Goal: Browse casually: Explore the website without a specific task or goal

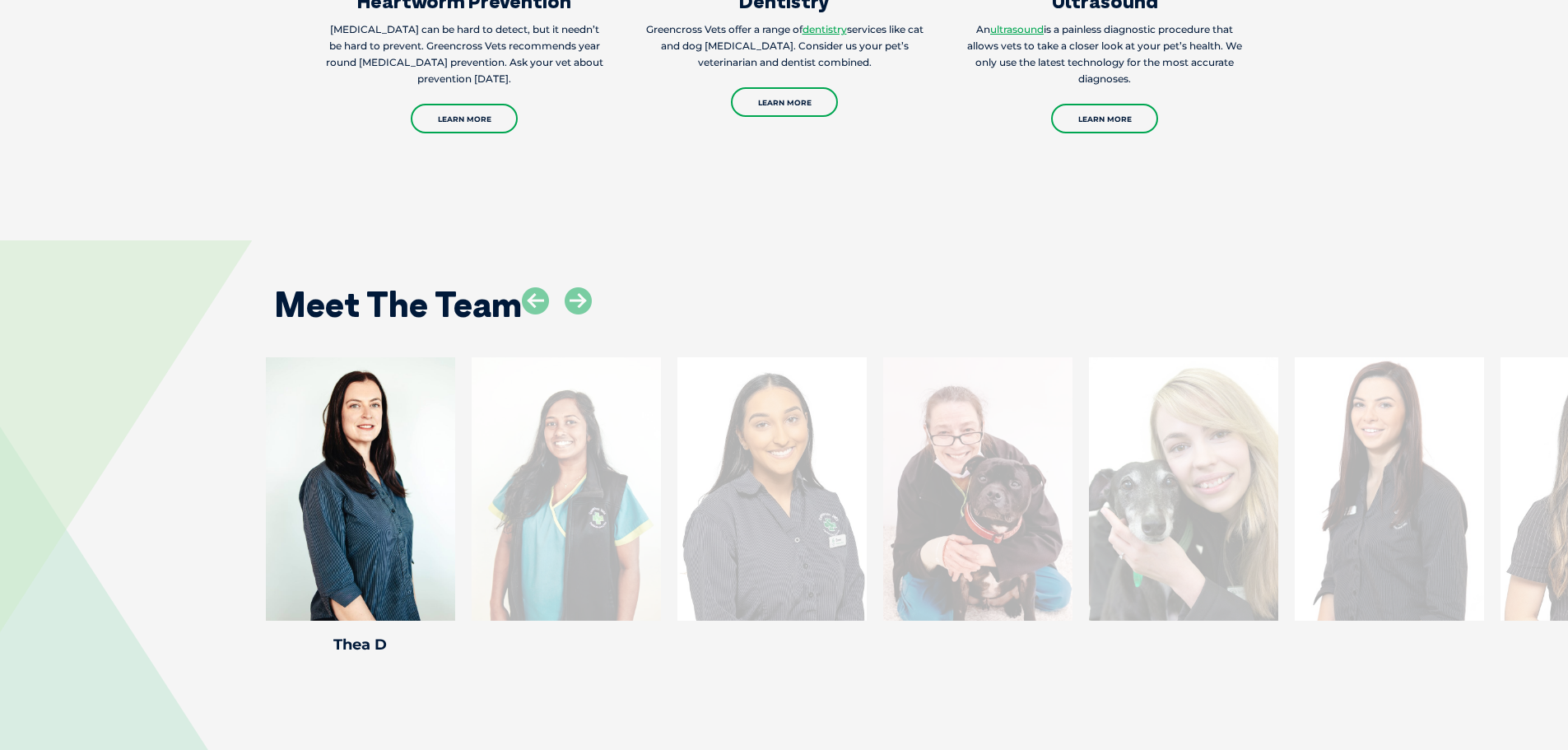
scroll to position [3045, 0]
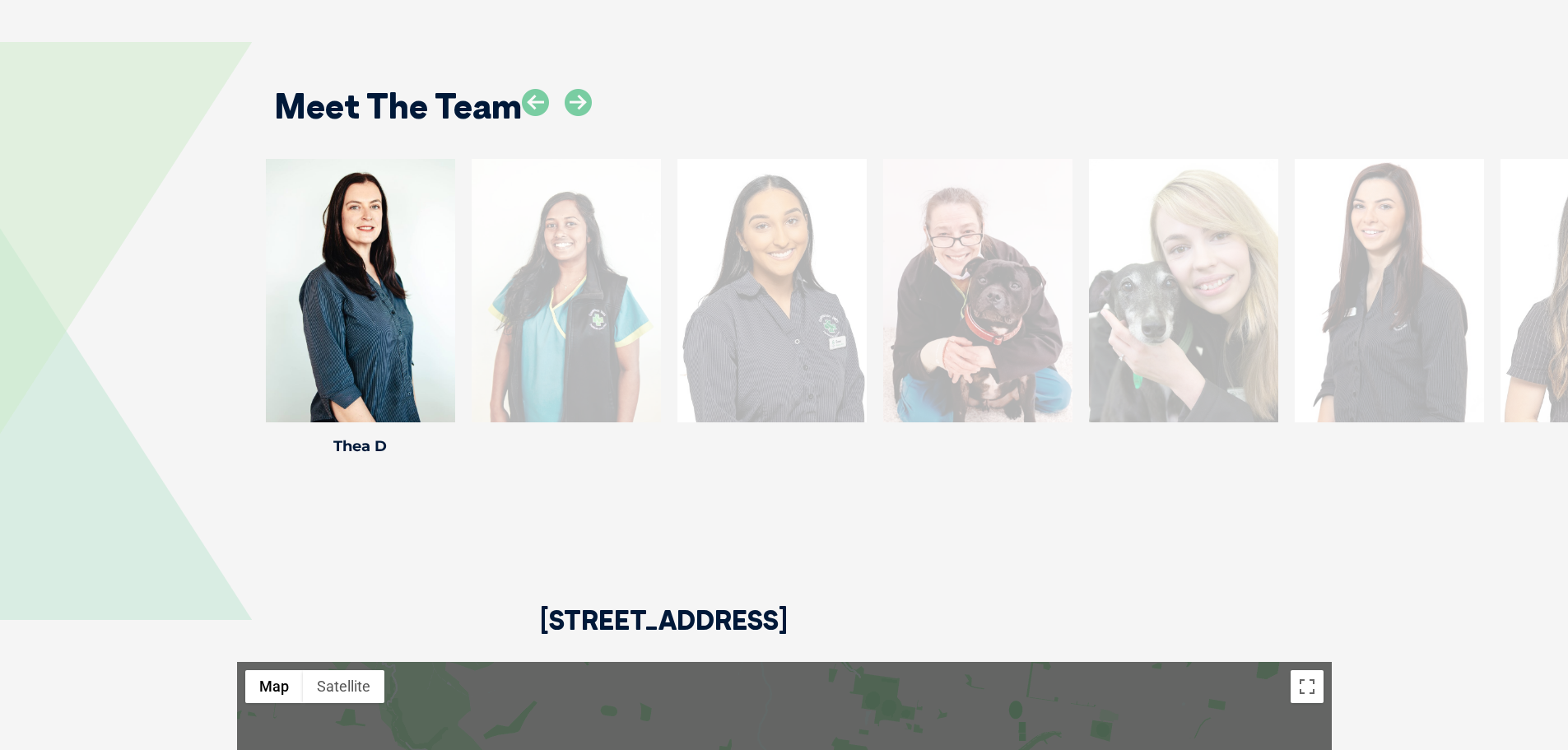
click at [608, 316] on div at bounding box center [566, 290] width 189 height 263
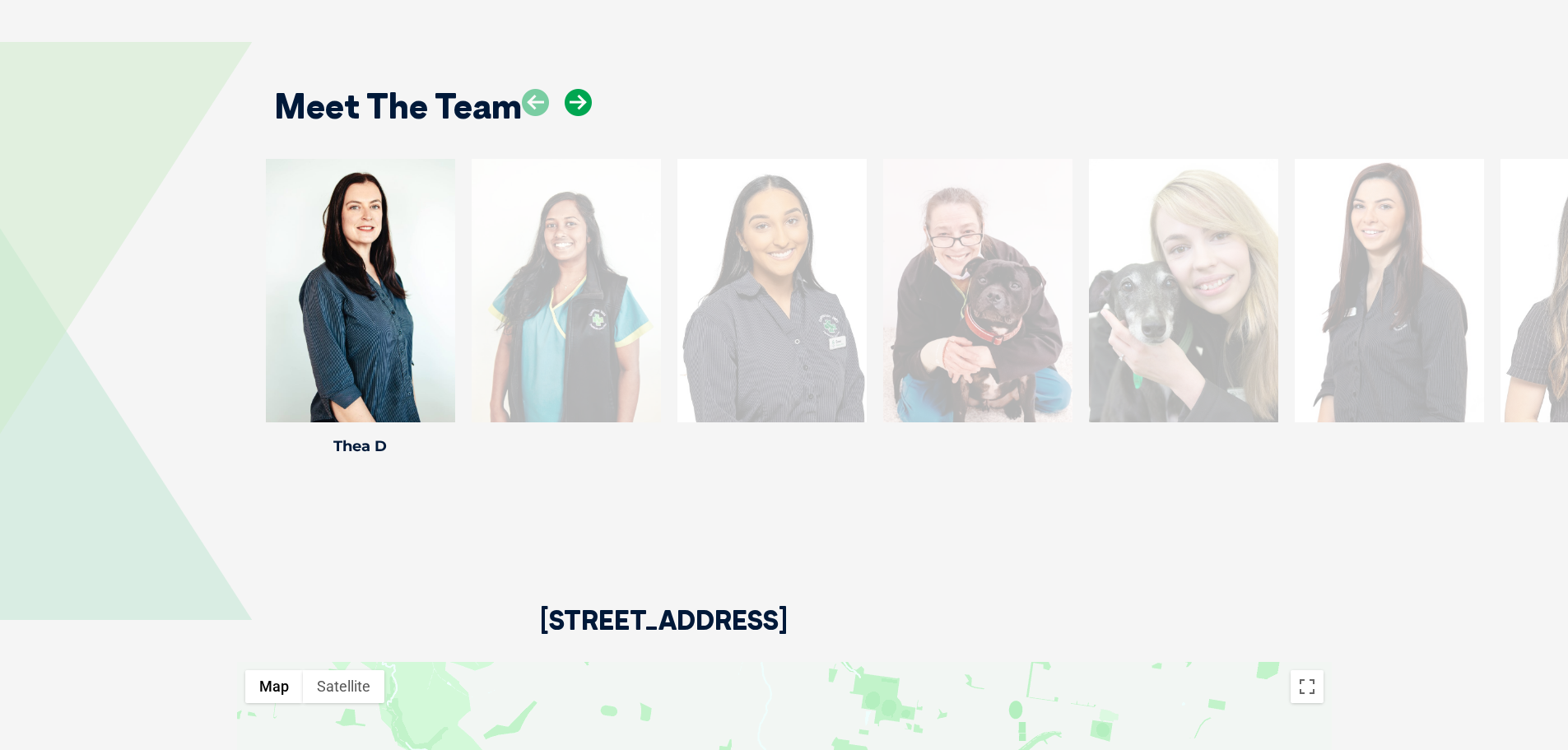
click at [579, 89] on icon at bounding box center [578, 102] width 27 height 27
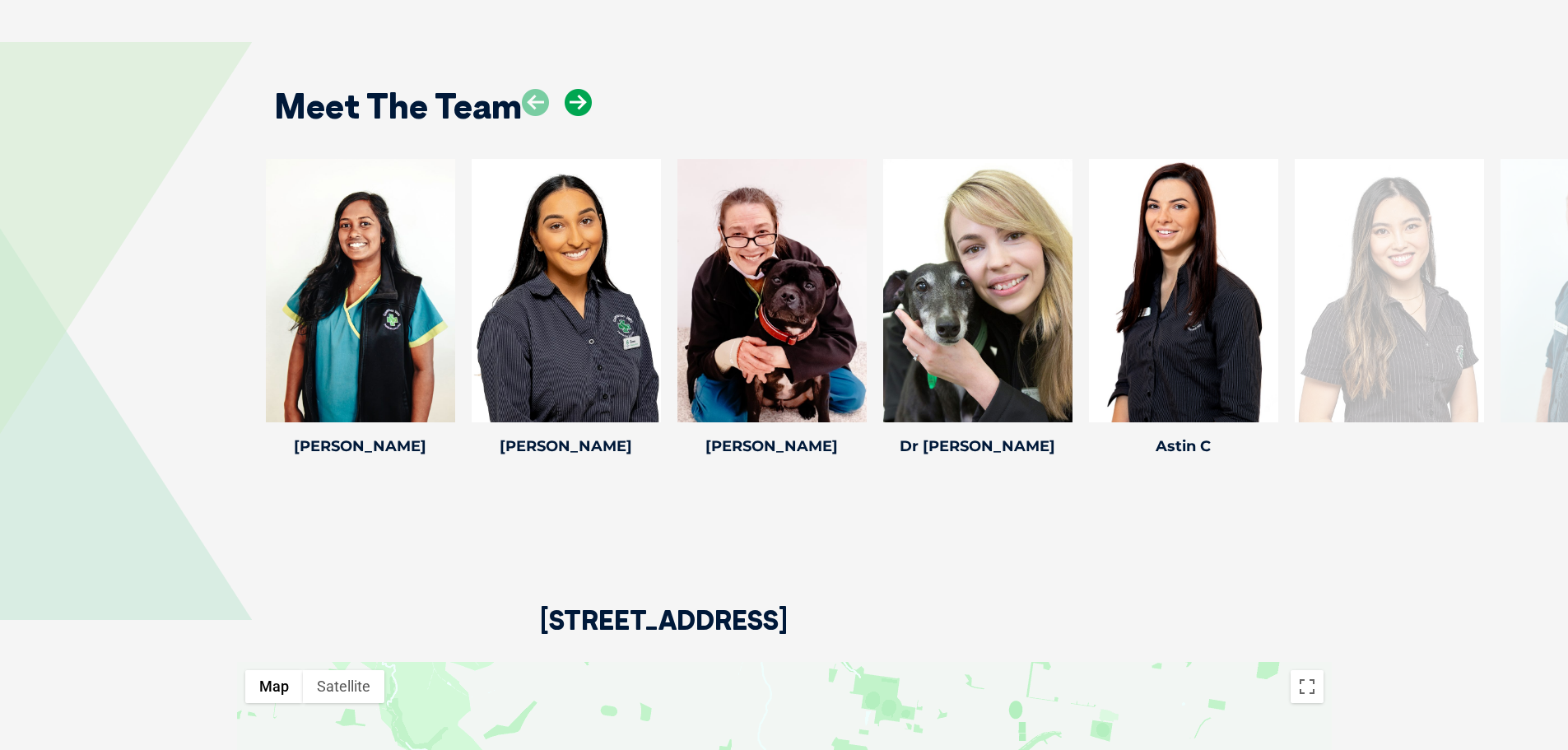
click at [578, 89] on icon at bounding box center [578, 102] width 27 height 27
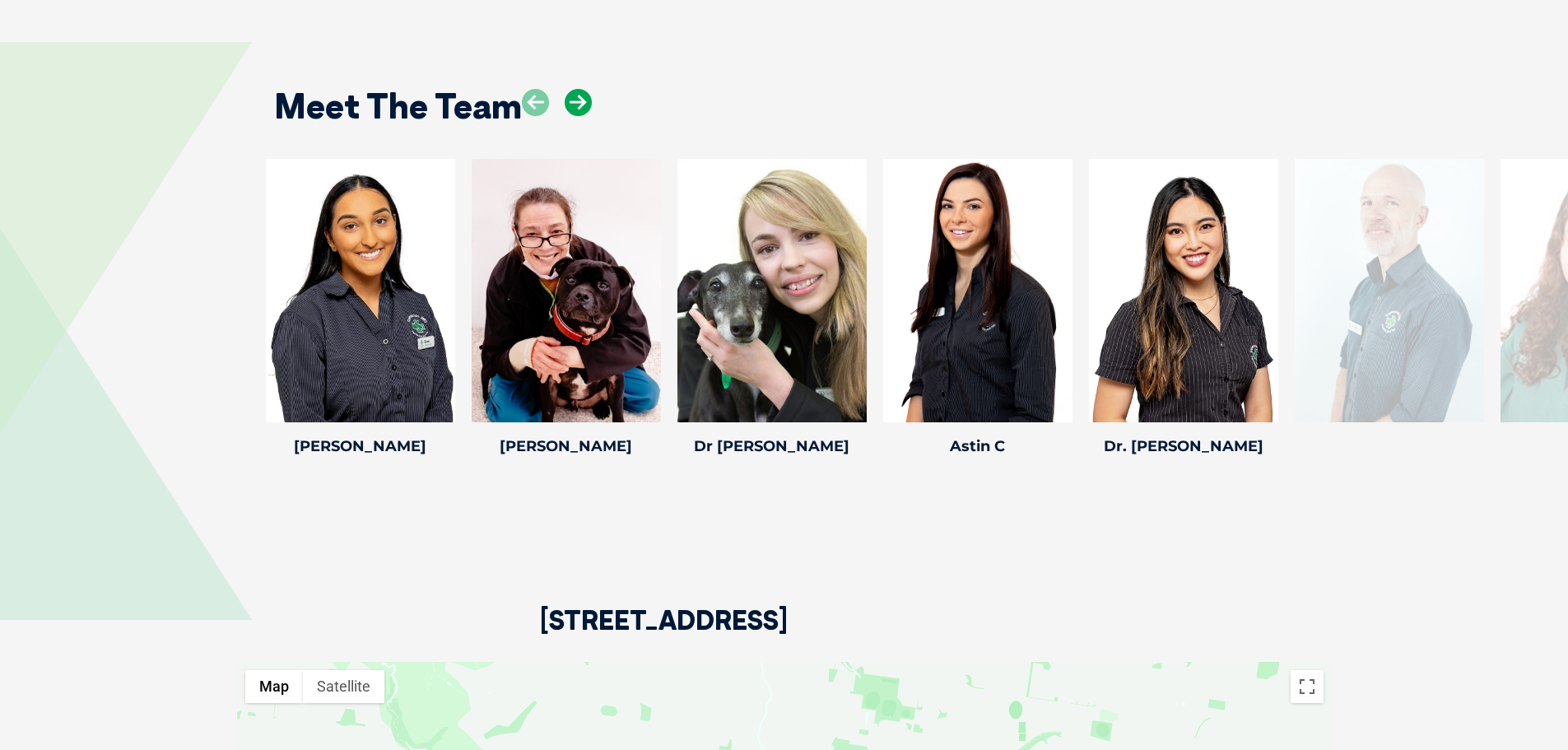
click at [578, 89] on icon at bounding box center [578, 102] width 27 height 27
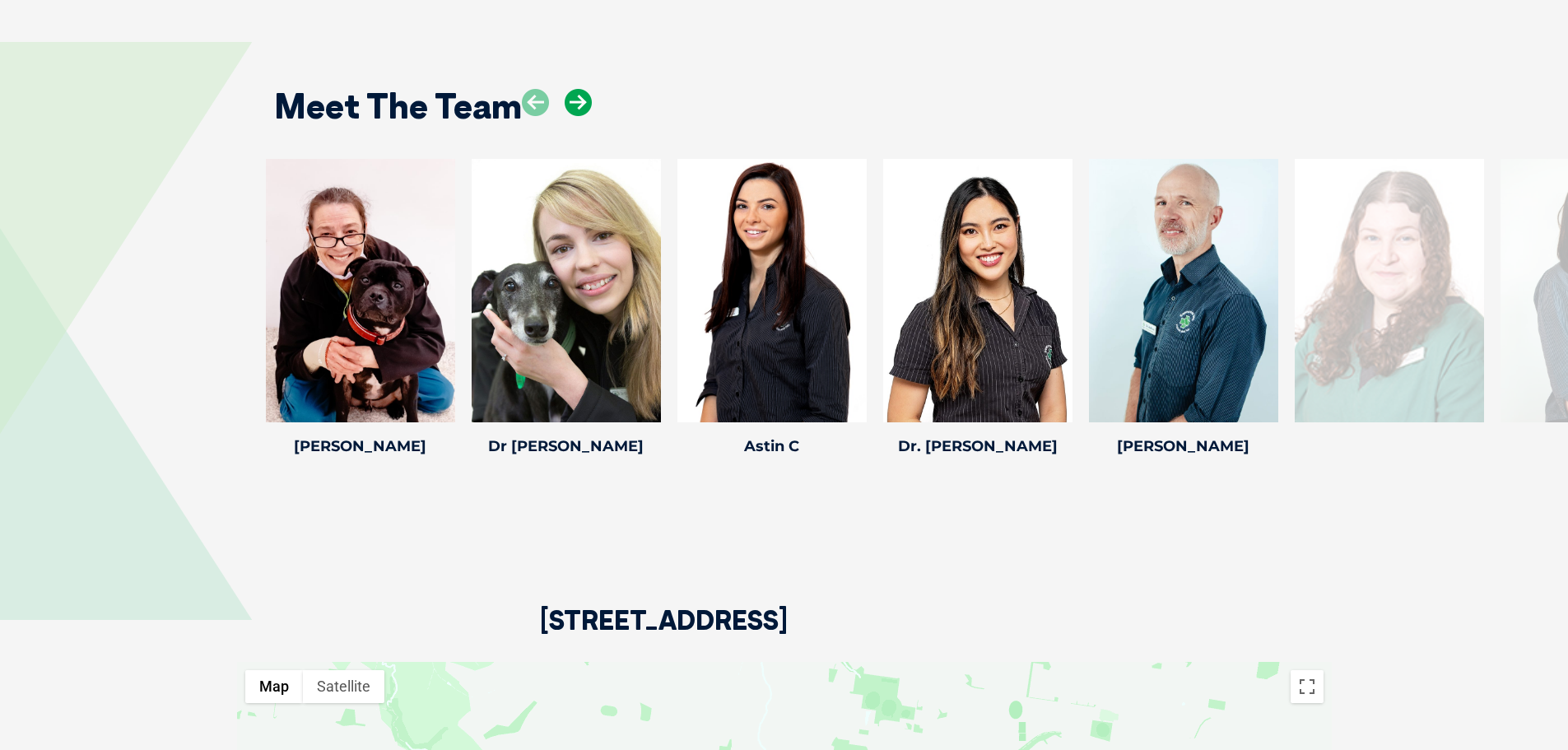
click at [578, 89] on icon at bounding box center [578, 102] width 27 height 27
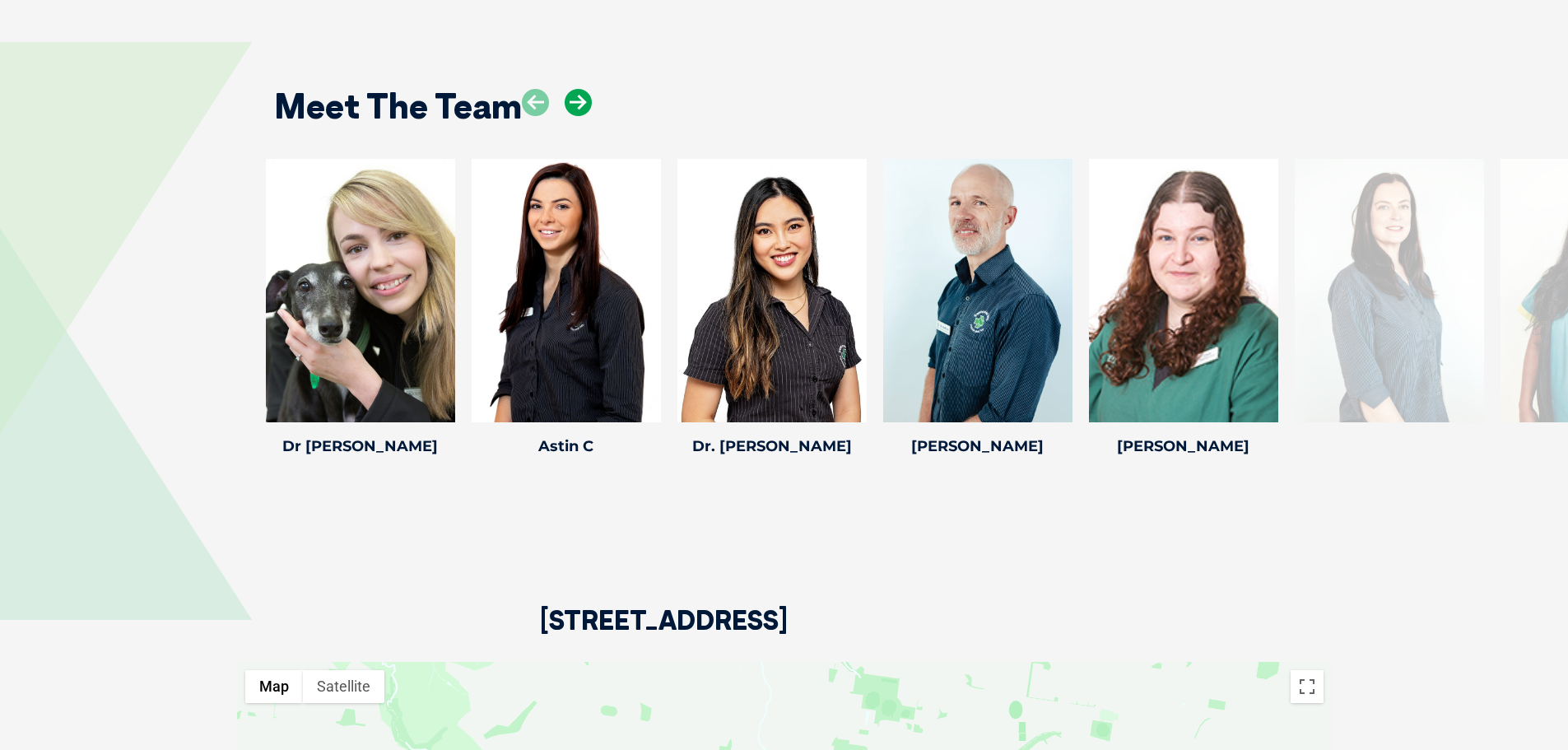
click at [578, 89] on icon at bounding box center [578, 102] width 27 height 27
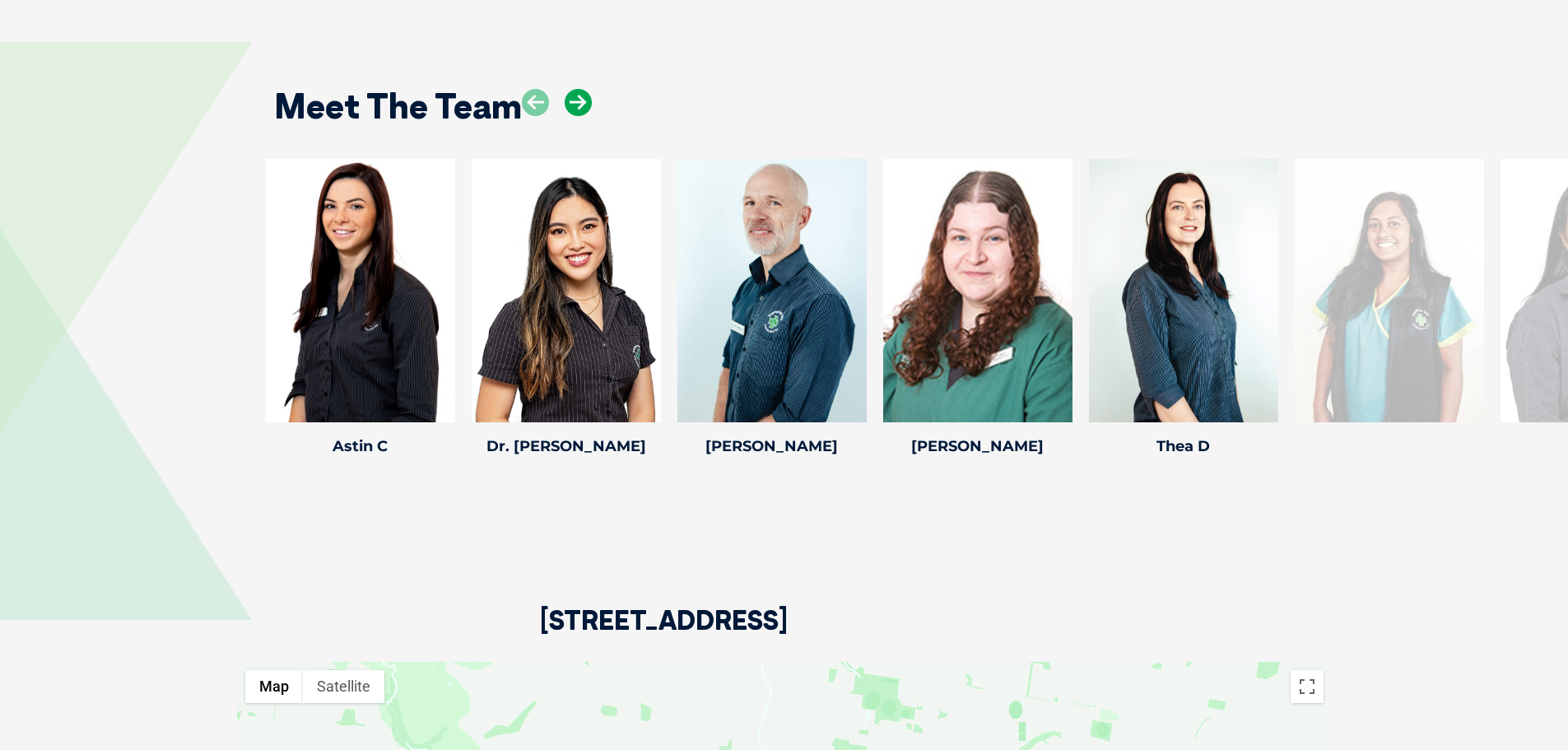
click at [578, 89] on icon at bounding box center [578, 102] width 27 height 27
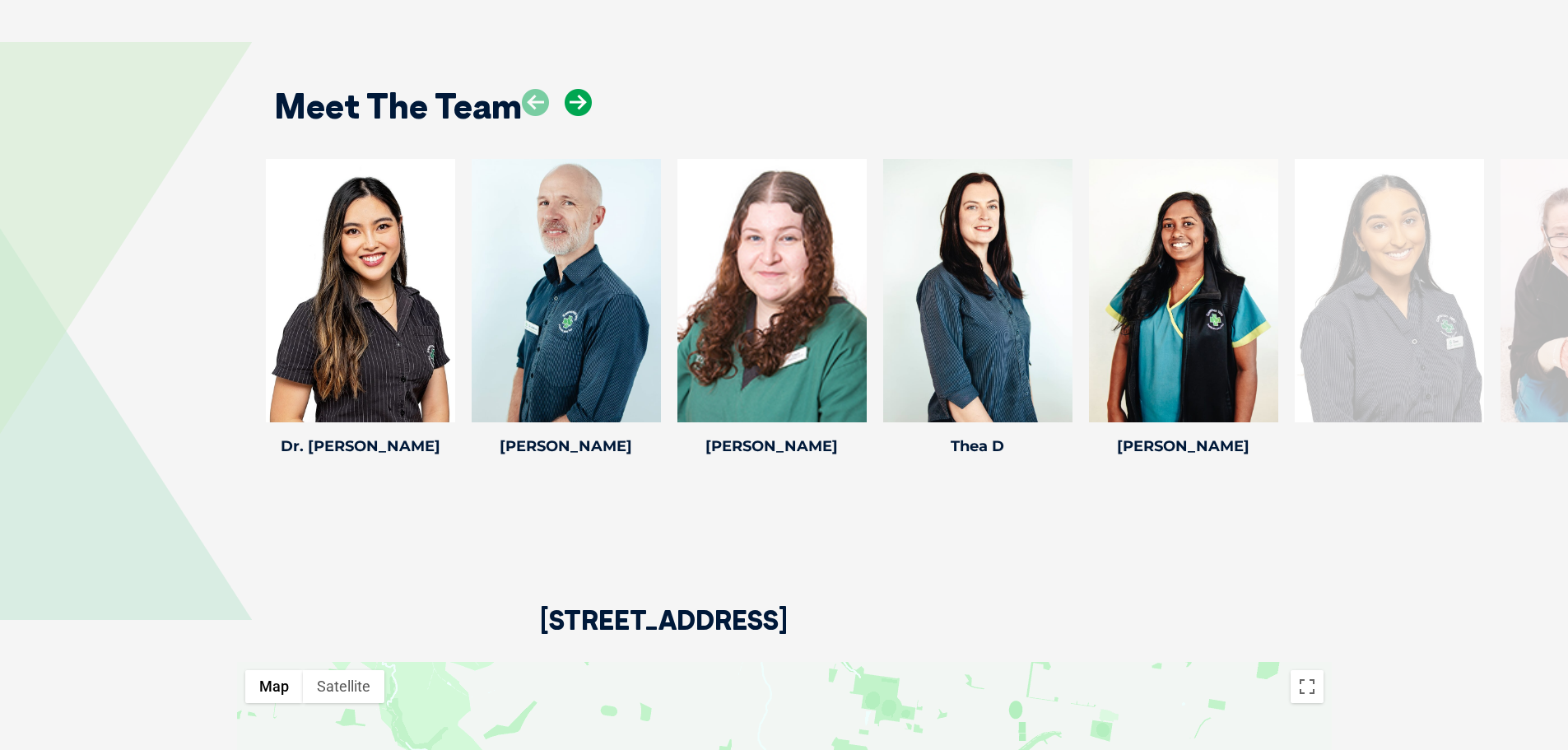
click at [578, 89] on icon at bounding box center [578, 102] width 27 height 27
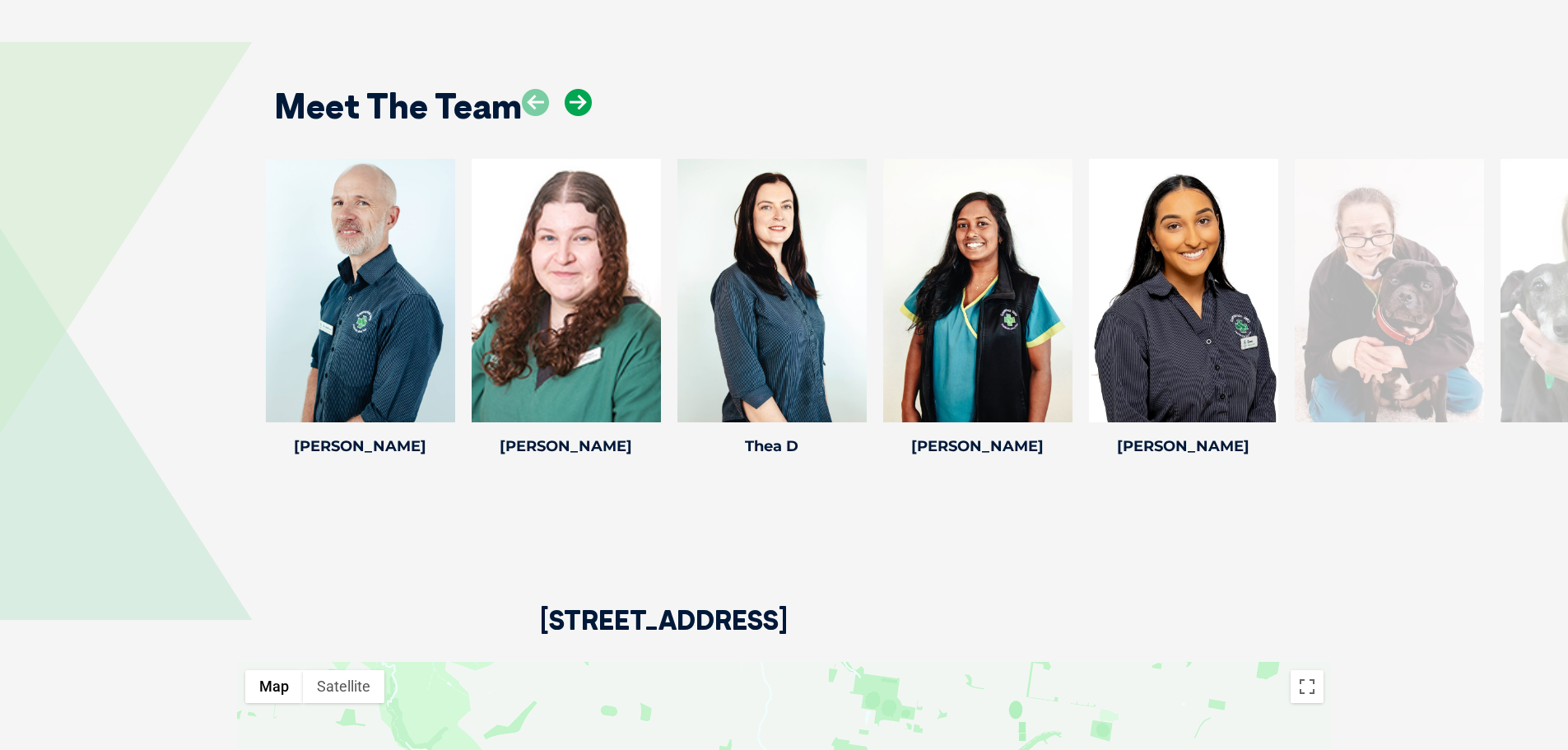
click at [578, 89] on icon at bounding box center [578, 102] width 27 height 27
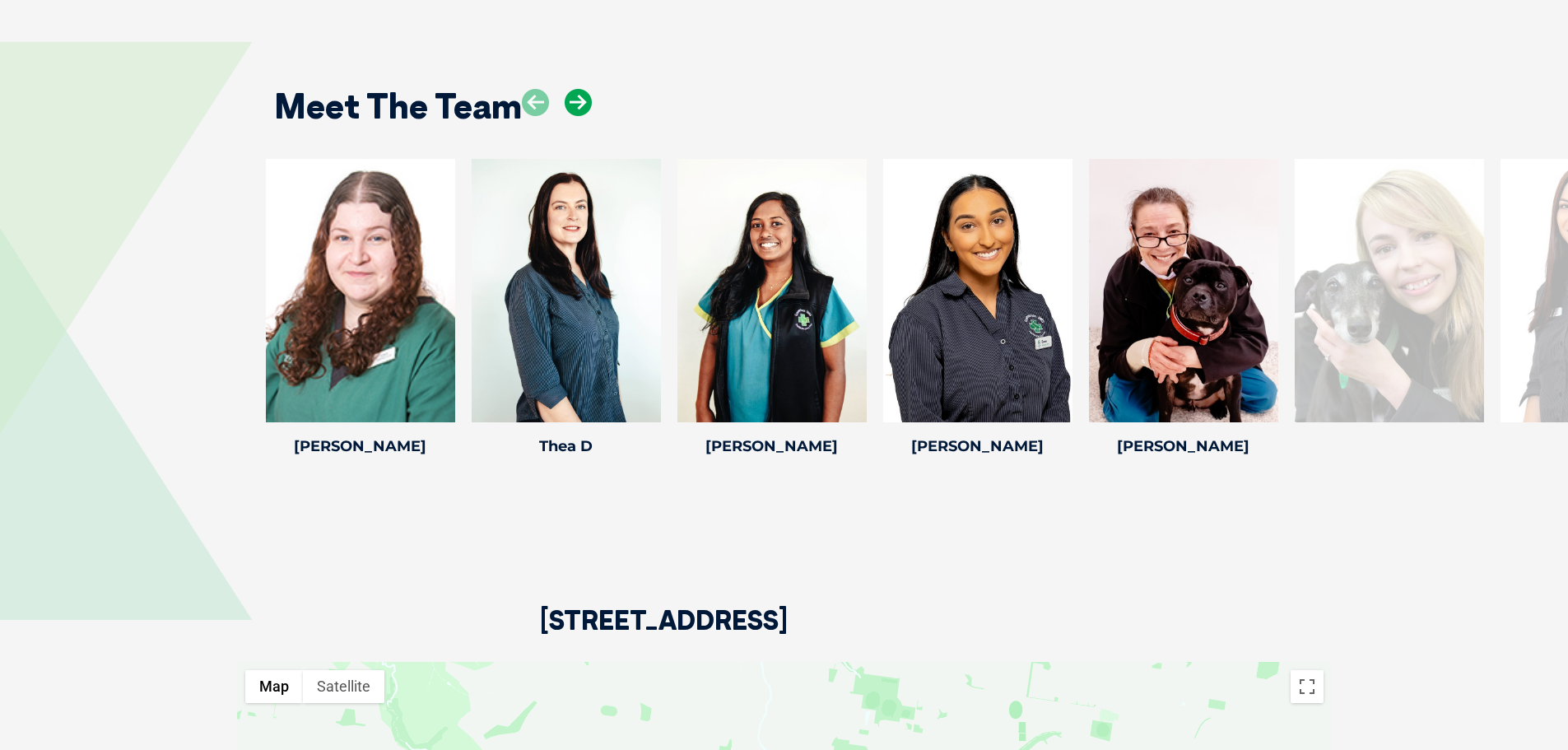
click at [578, 89] on icon at bounding box center [578, 102] width 27 height 27
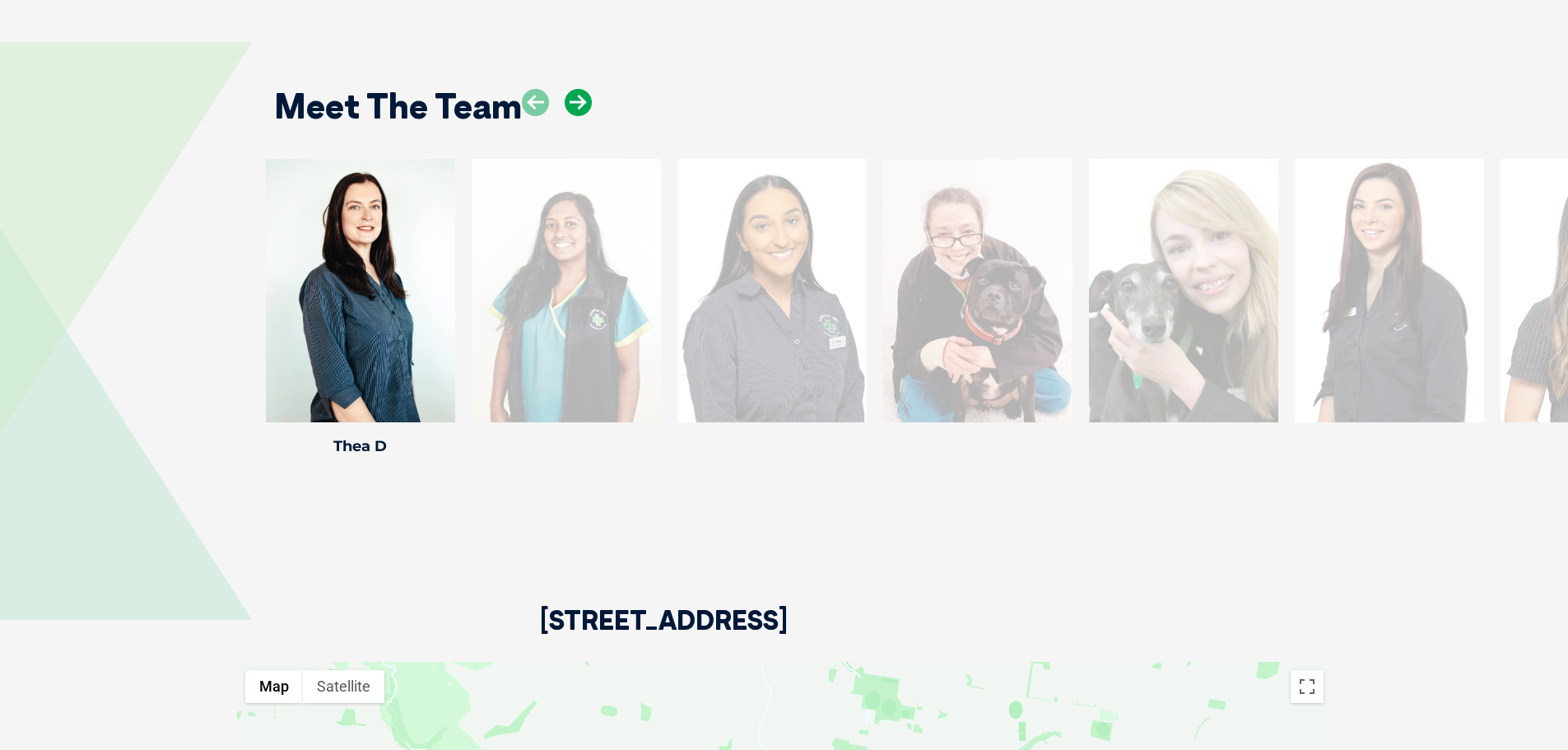
click at [578, 89] on icon at bounding box center [578, 102] width 27 height 27
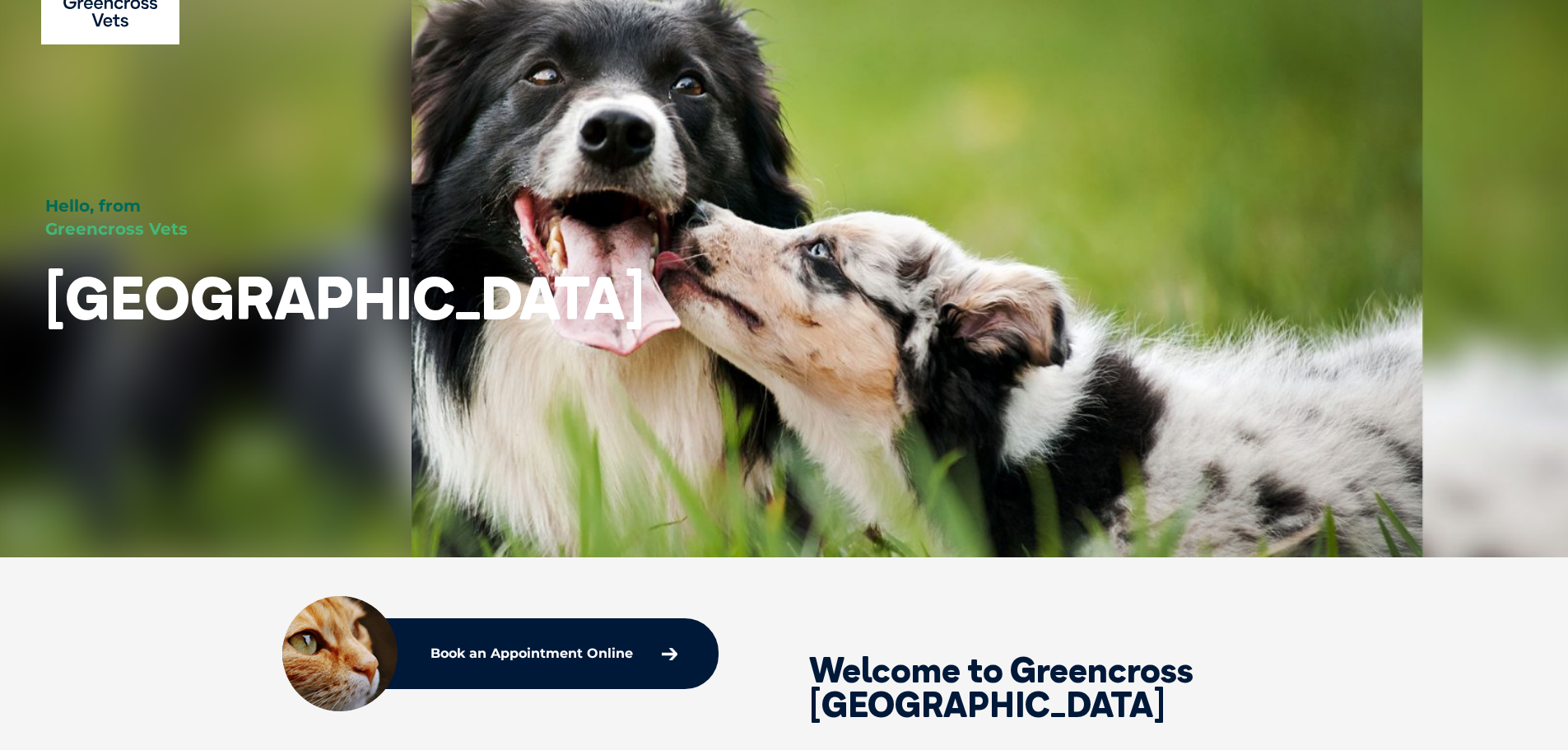
scroll to position [0, 0]
